Goal: Navigation & Orientation: Find specific page/section

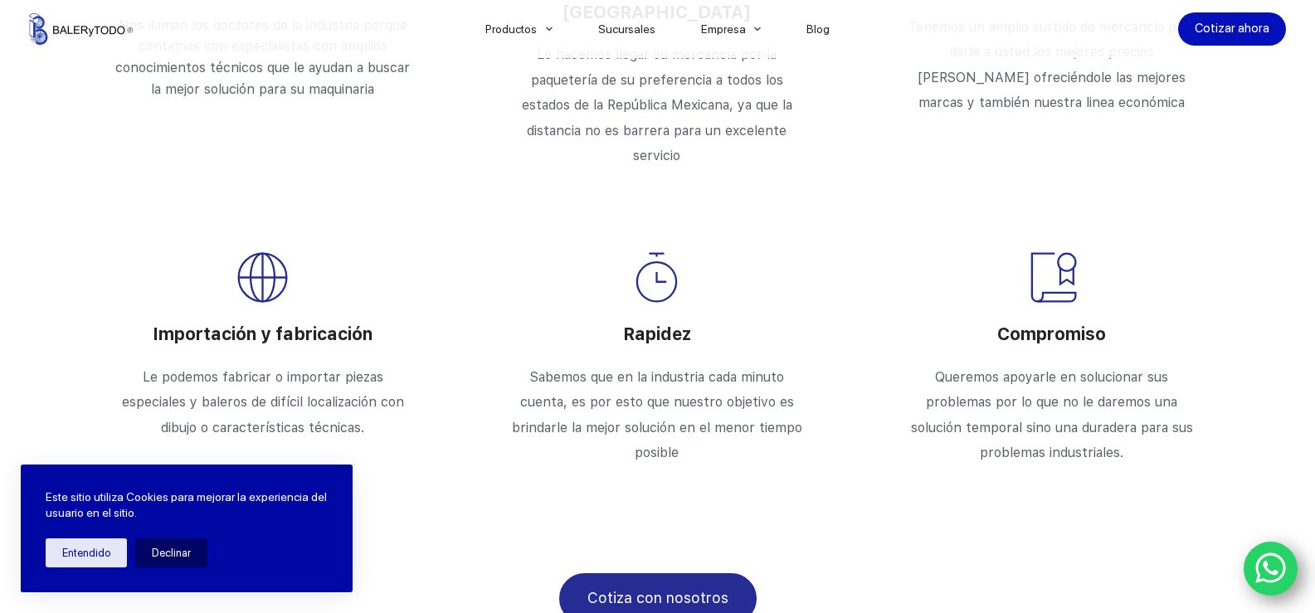
scroll to position [3200, 0]
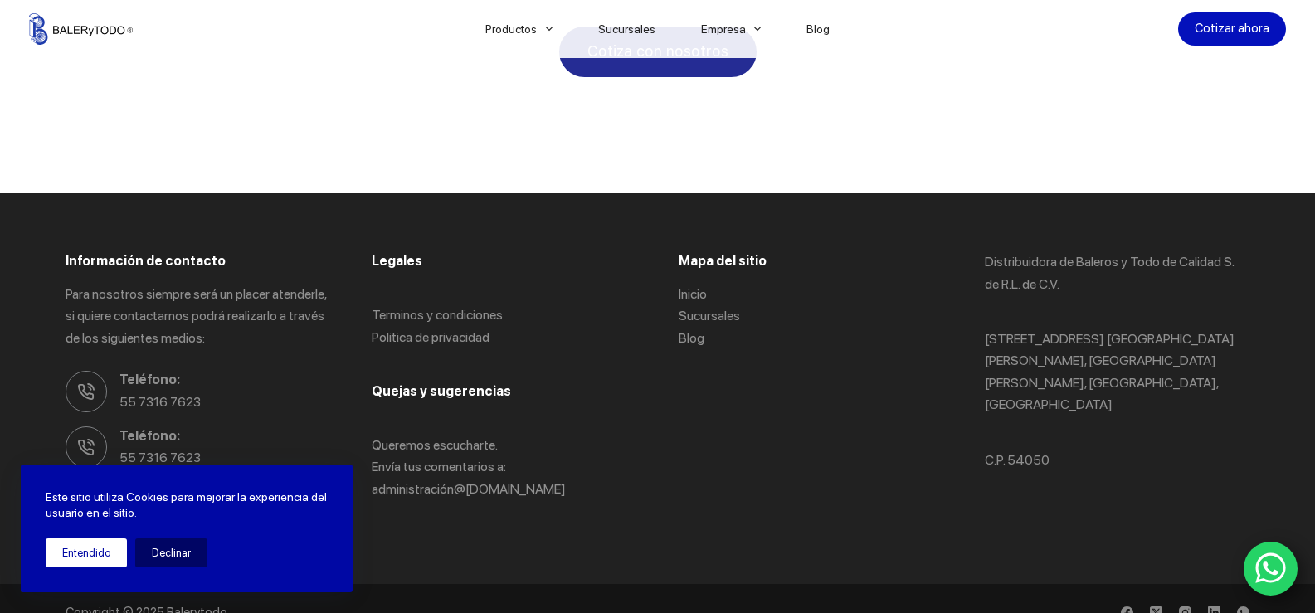
click at [115, 554] on button "Entendido" at bounding box center [86, 552] width 81 height 29
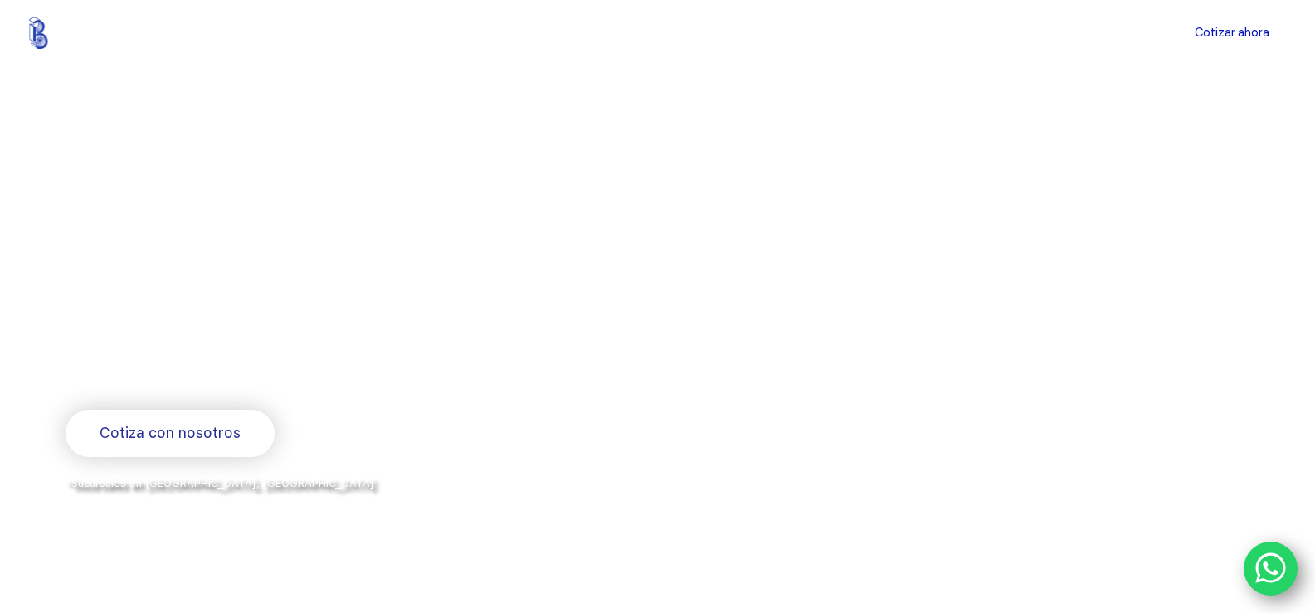
scroll to position [0, 0]
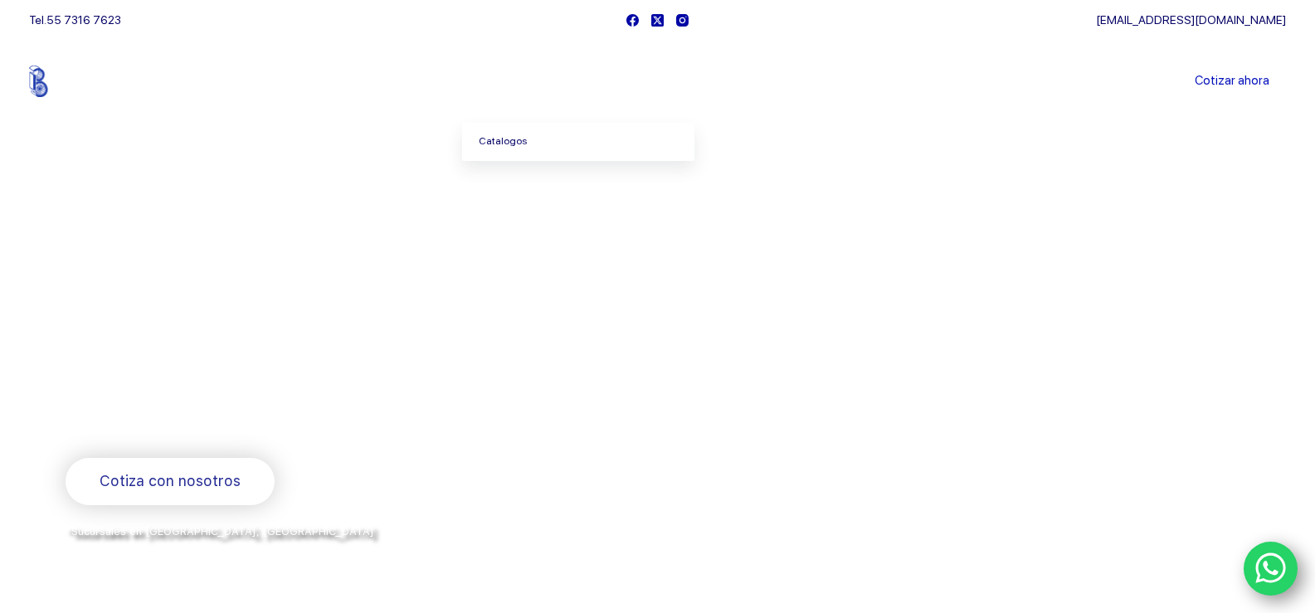
click at [502, 144] on link "Catalogos" at bounding box center [578, 142] width 232 height 38
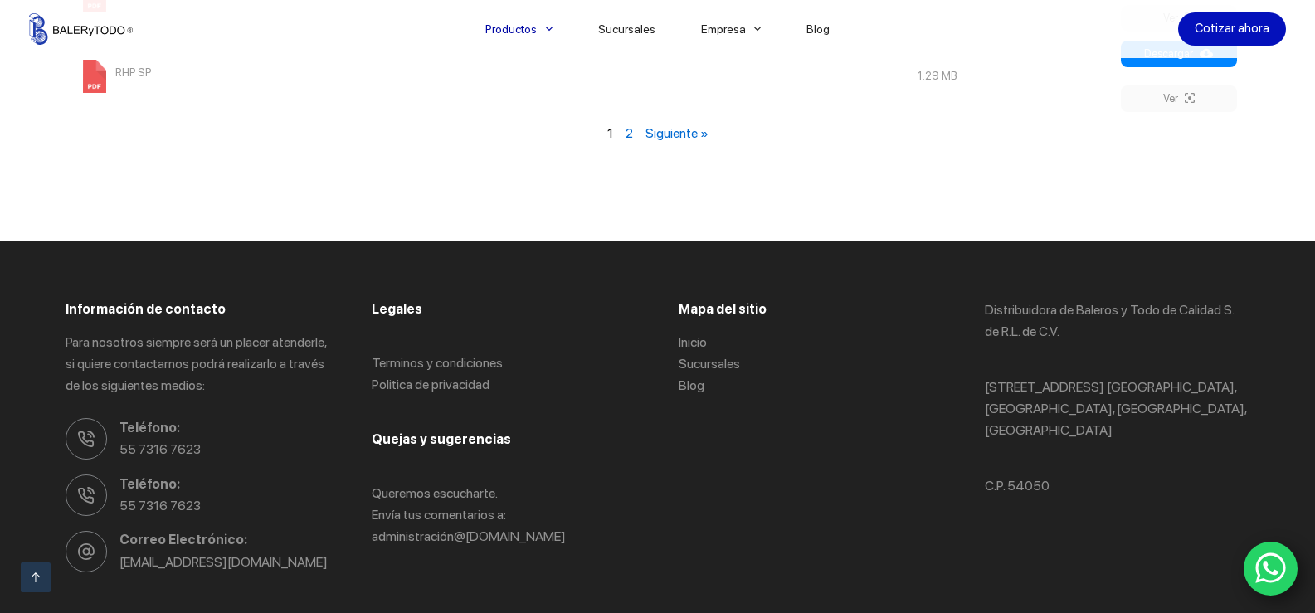
scroll to position [2074, 0]
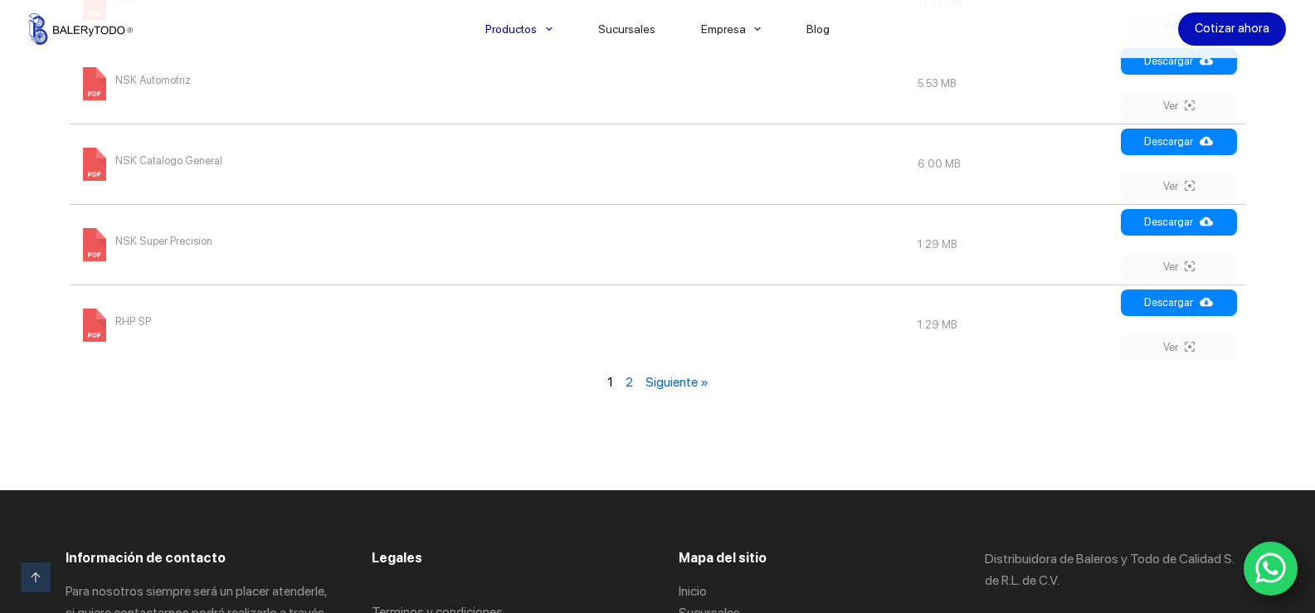
click at [657, 375] on link "Siguiente »" at bounding box center [676, 382] width 63 height 16
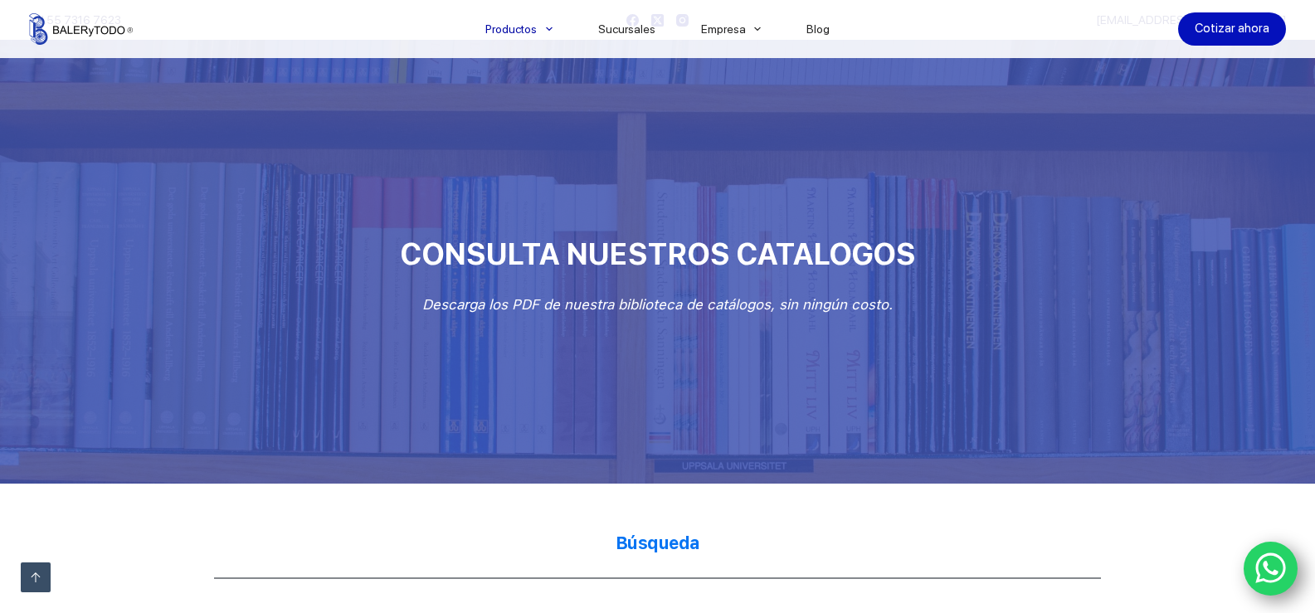
scroll to position [1433, 0]
